Goal: Information Seeking & Learning: Learn about a topic

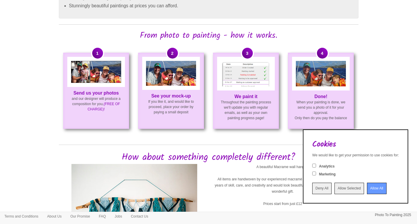
scroll to position [358, 0]
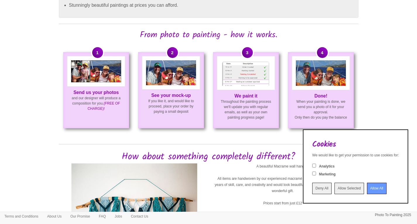
click at [318, 82] on img at bounding box center [321, 72] width 50 height 25
click at [323, 82] on img at bounding box center [321, 72] width 50 height 25
click at [172, 80] on img at bounding box center [171, 72] width 50 height 25
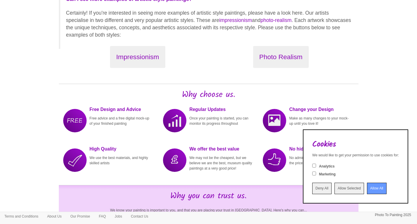
scroll to position [642, 0]
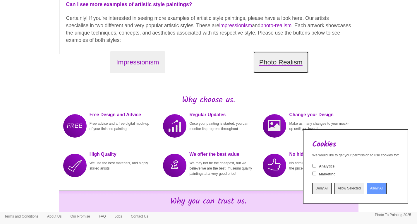
click at [280, 66] on button "Photo Realism" at bounding box center [281, 62] width 56 height 22
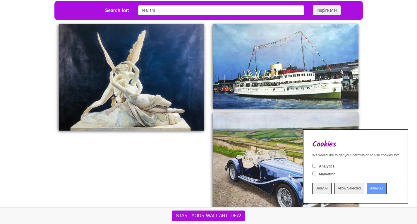
scroll to position [184, 0]
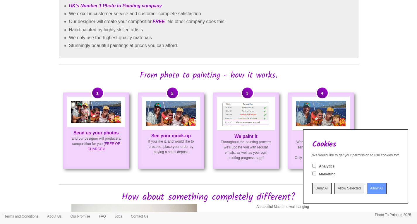
scroll to position [316, 0]
